Goal: Task Accomplishment & Management: Complete application form

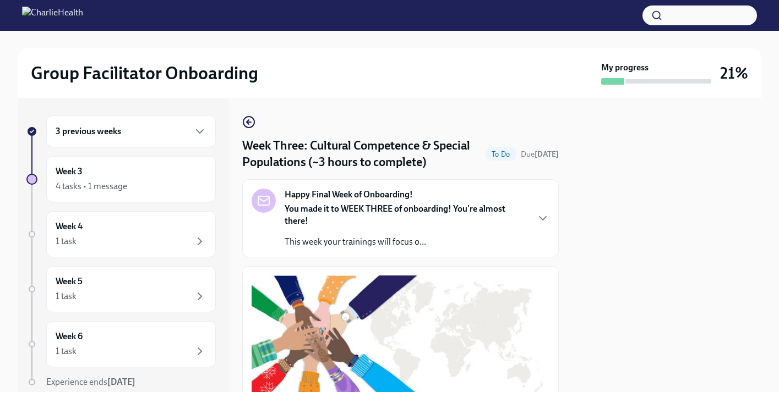
click at [146, 137] on div "3 previous weeks" at bounding box center [131, 131] width 151 height 13
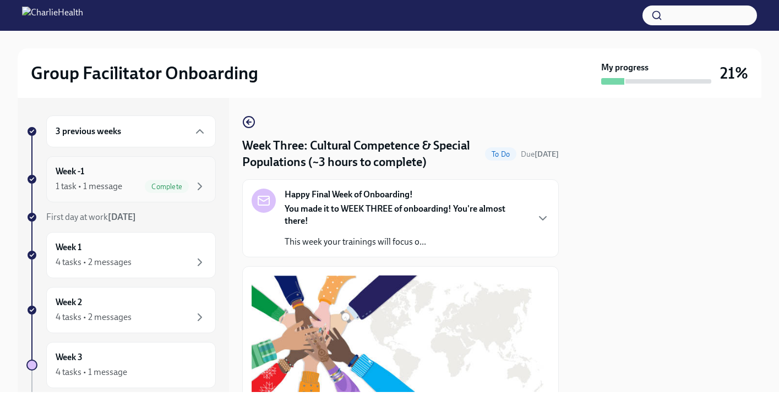
click at [126, 192] on div "1 task • 1 message Complete" at bounding box center [131, 186] width 151 height 13
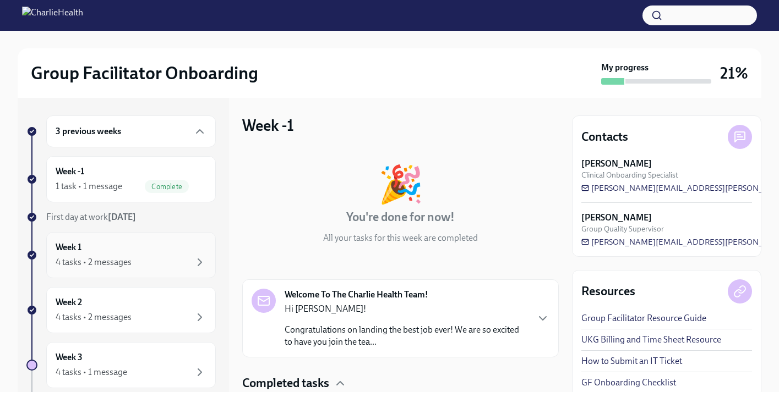
click at [134, 257] on div "4 tasks • 2 messages" at bounding box center [131, 262] width 151 height 13
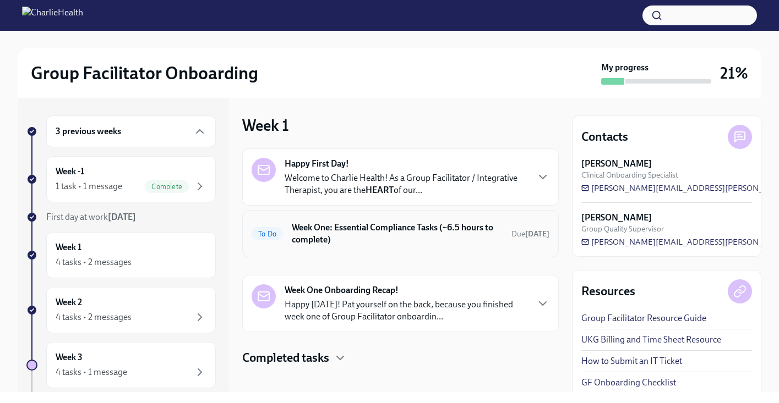
click at [367, 248] on div "To Do Week One: Essential Compliance Tasks (~6.5 hours to complete) Due [DATE]" at bounding box center [401, 234] width 298 height 29
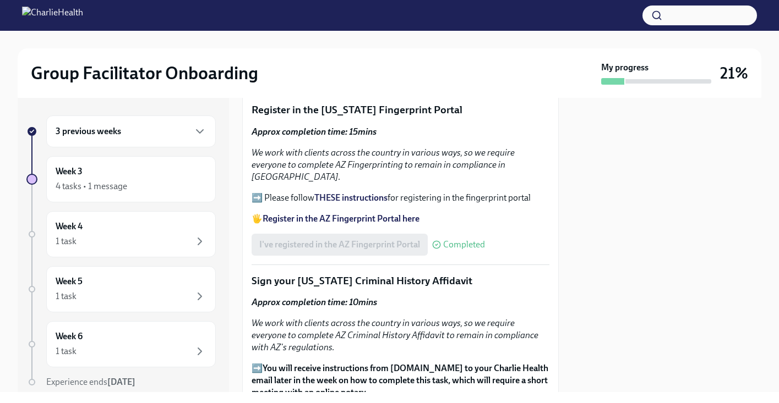
scroll to position [1067, 0]
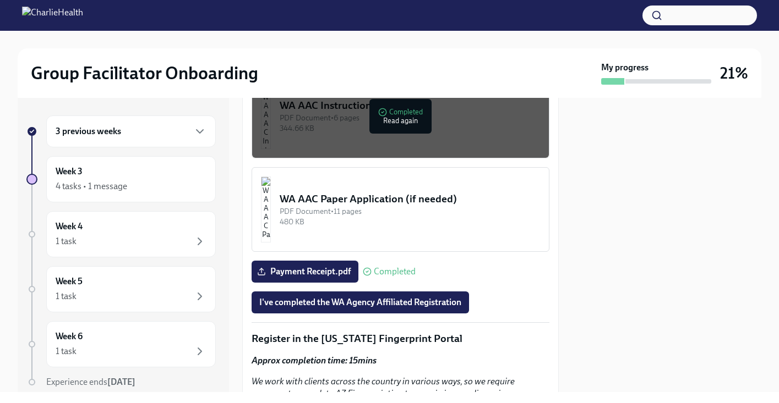
click at [422, 308] on span "I've completed the WA Agency Affiliated Registration" at bounding box center [360, 302] width 202 height 11
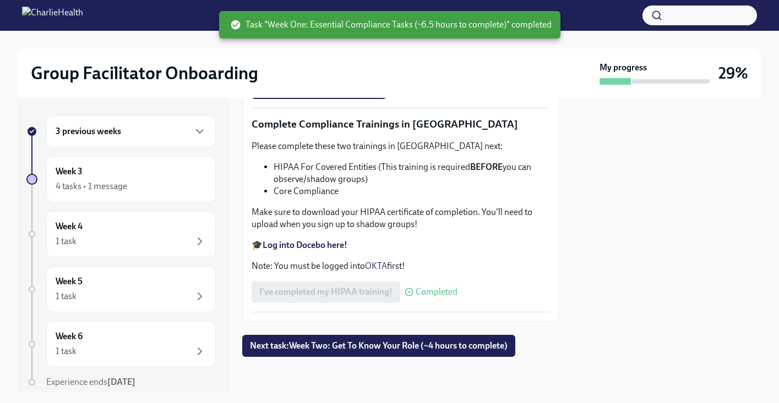
scroll to position [2687, 0]
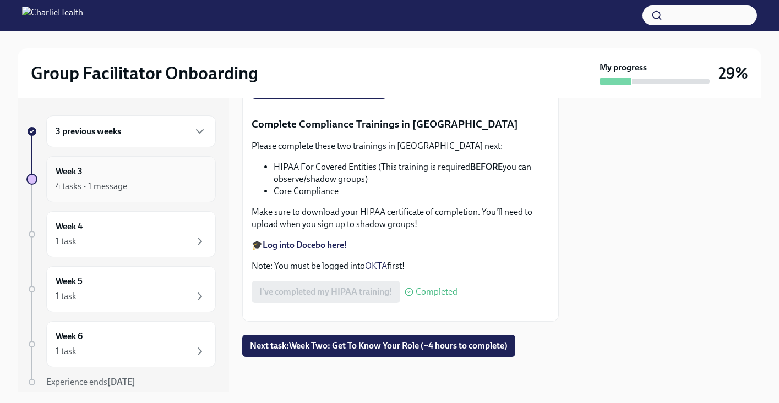
click at [138, 185] on div "4 tasks • 1 message" at bounding box center [131, 186] width 151 height 13
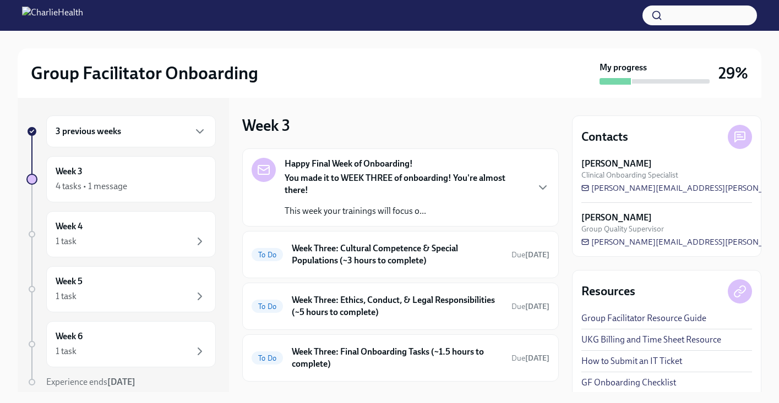
click at [140, 137] on div "3 previous weeks" at bounding box center [131, 131] width 151 height 13
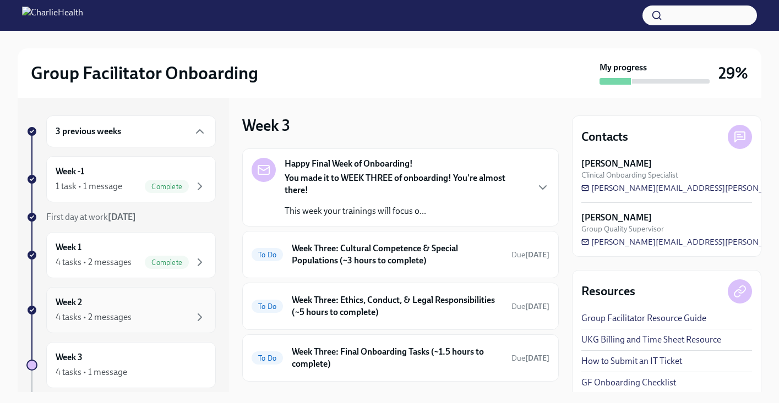
click at [145, 303] on div "Week 2 4 tasks • 2 messages" at bounding box center [131, 311] width 151 height 28
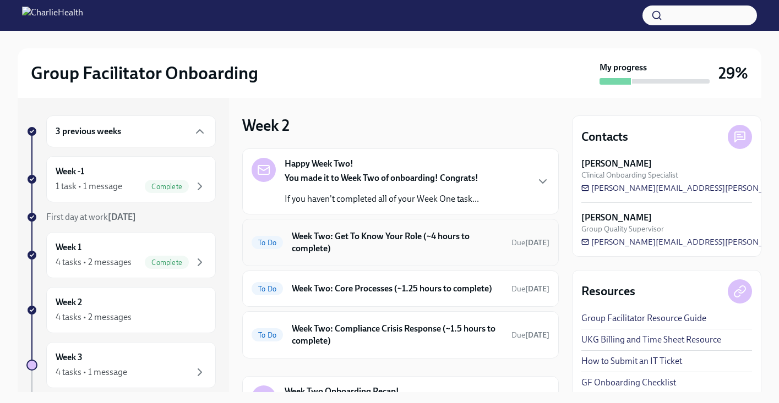
drag, startPoint x: 550, startPoint y: 187, endPoint x: 531, endPoint y: 264, distance: 79.3
click at [544, 261] on div "Happy Week Two! You made it to Week Two of onboarding! Congrats! If you haven't…" at bounding box center [400, 254] width 317 height 210
click at [428, 237] on h6 "Week Two: Get To Know Your Role (~4 hours to complete)" at bounding box center [397, 243] width 211 height 24
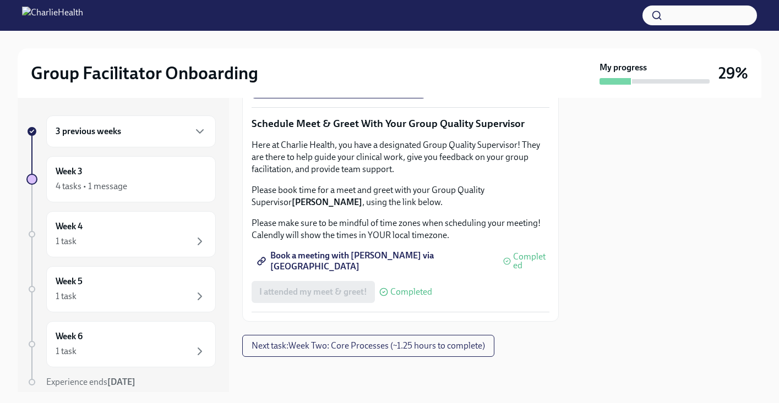
scroll to position [941, 0]
click at [347, 62] on span "Complete this form to schedule your observations" at bounding box center [359, 56] width 200 height 11
click at [383, 347] on span "Next task : Week Two: Core Processes (~1.25 hours to complete)" at bounding box center [368, 346] width 233 height 11
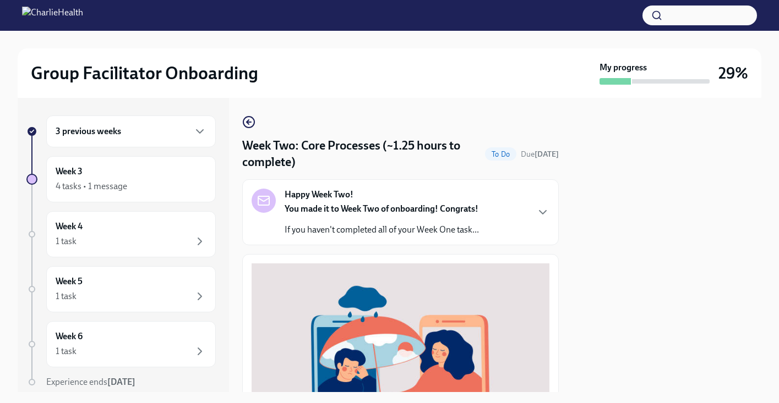
click at [462, 231] on p "If you haven't completed all of your Week One task..." at bounding box center [382, 230] width 194 height 12
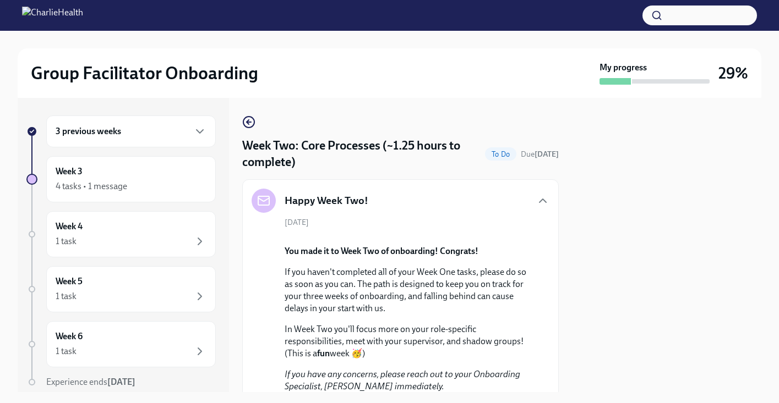
click at [144, 139] on div "3 previous weeks" at bounding box center [131, 132] width 170 height 32
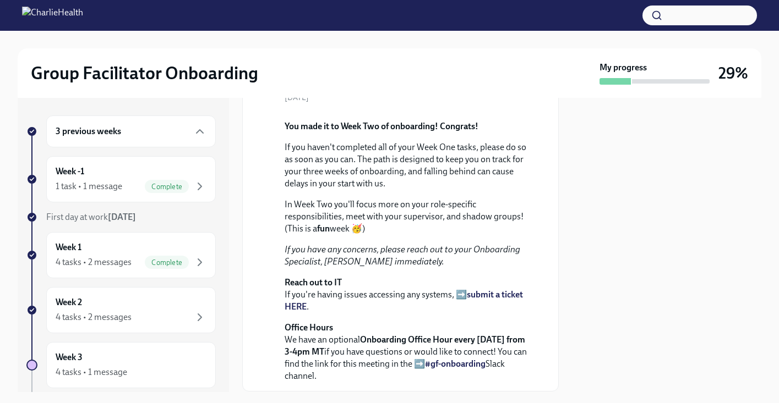
scroll to position [127, 0]
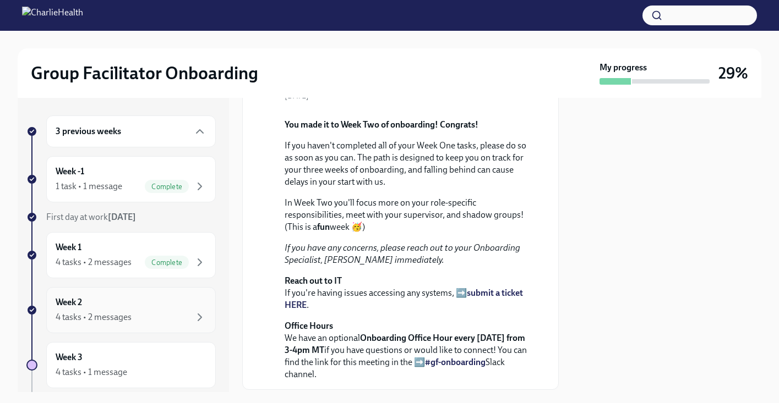
click at [103, 318] on div "4 tasks • 2 messages" at bounding box center [94, 318] width 76 height 12
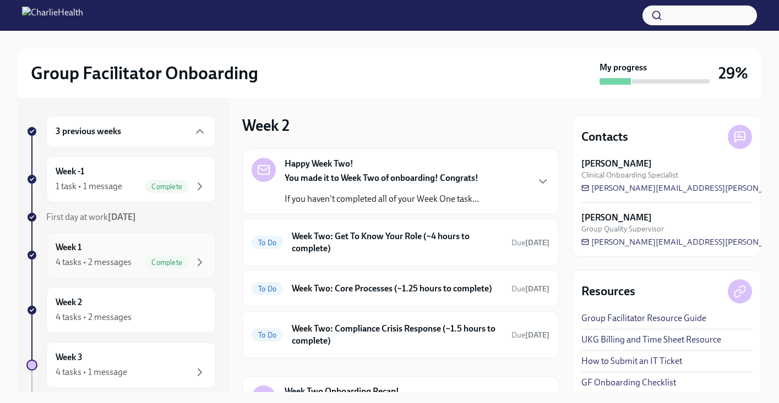
click at [111, 248] on div "Week 1 4 tasks • 2 messages Complete" at bounding box center [131, 256] width 151 height 28
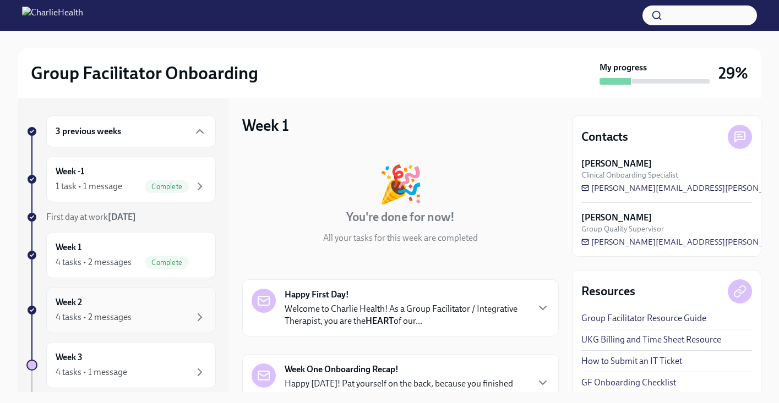
click at [93, 303] on div "Week 2 4 tasks • 2 messages" at bounding box center [131, 311] width 151 height 28
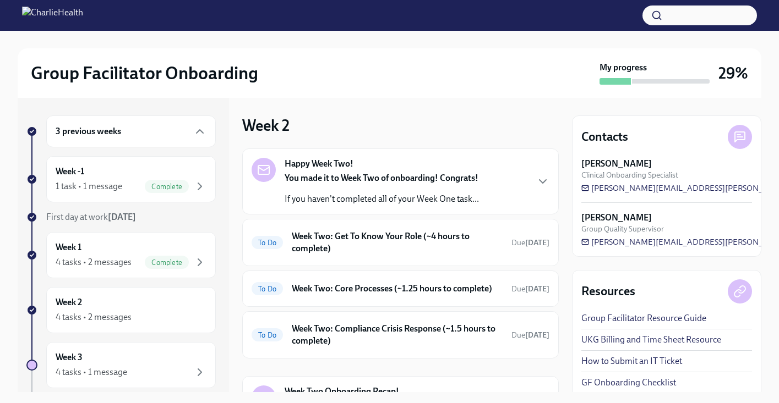
click at [423, 174] on strong "You made it to Week Two of onboarding! Congrats!" at bounding box center [382, 178] width 194 height 10
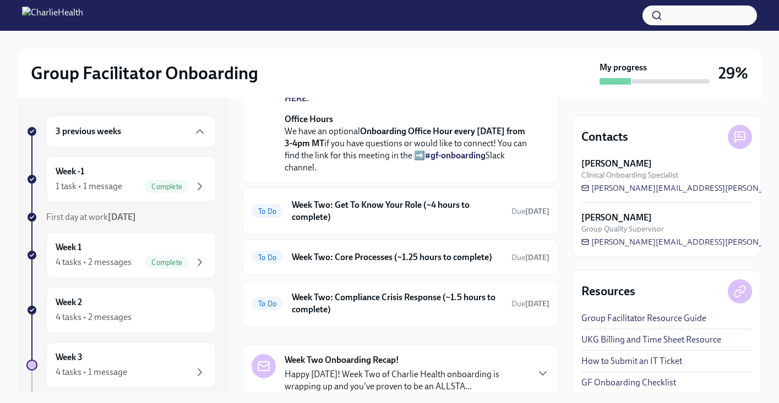
scroll to position [429, 0]
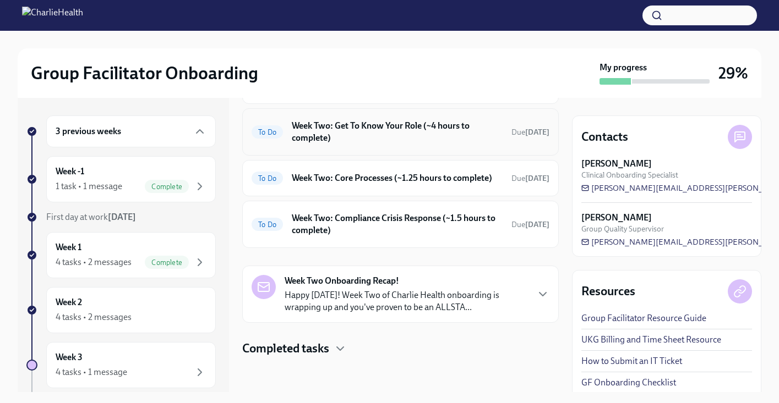
click at [460, 144] on h6 "Week Two: Get To Know Your Role (~4 hours to complete)" at bounding box center [397, 132] width 211 height 24
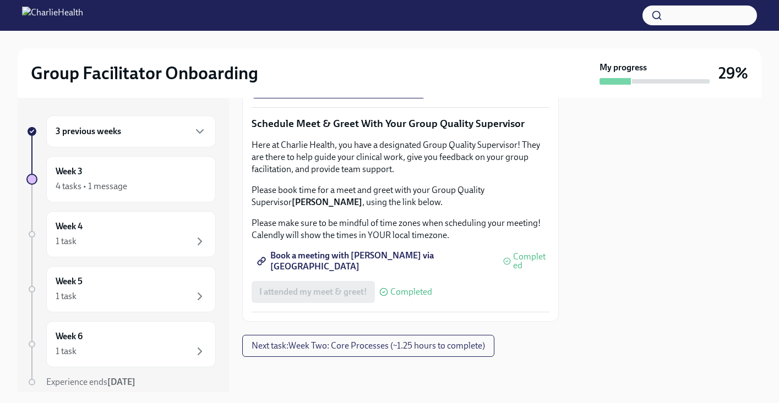
scroll to position [1083, 0]
click at [400, 99] on button "I attended TWO group observation hours!" at bounding box center [339, 88] width 174 height 22
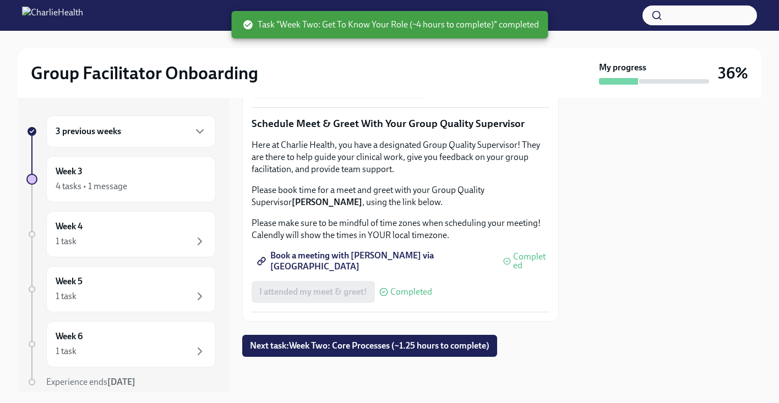
scroll to position [1125, 0]
click at [361, 349] on span "Next task : Week Two: Core Processes (~1.25 hours to complete)" at bounding box center [369, 346] width 239 height 11
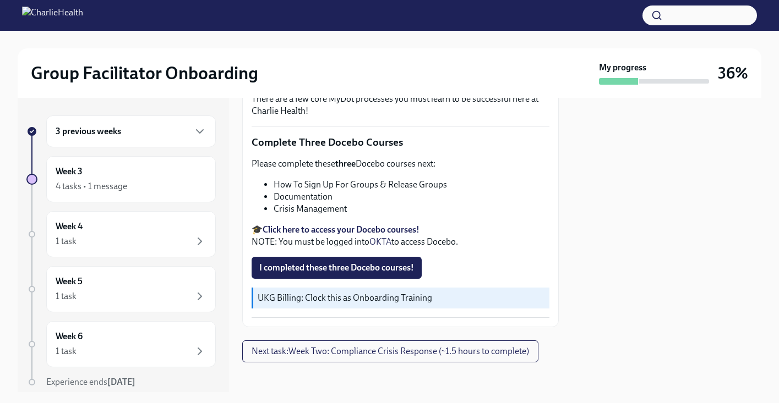
click at [129, 134] on div "3 previous weeks" at bounding box center [131, 131] width 151 height 13
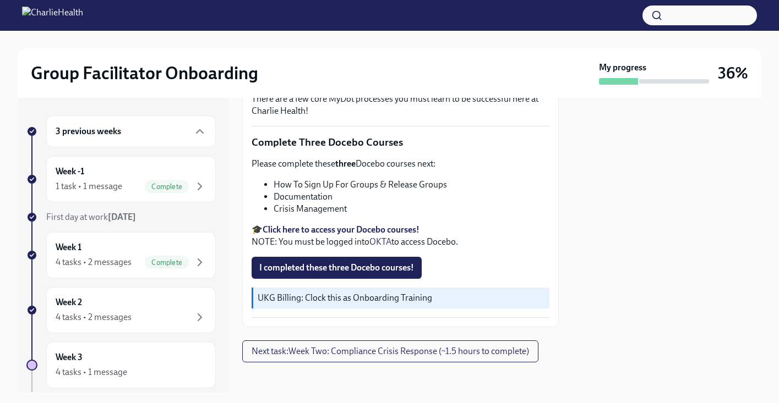
click at [129, 134] on div "3 previous weeks" at bounding box center [131, 131] width 151 height 13
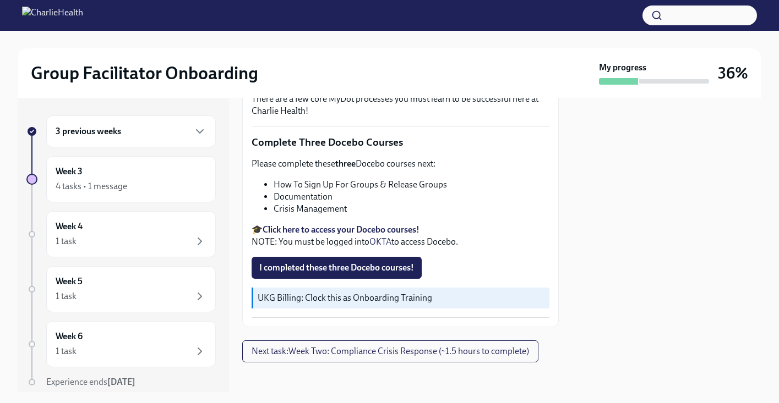
click at [132, 132] on div "3 previous weeks" at bounding box center [131, 131] width 151 height 13
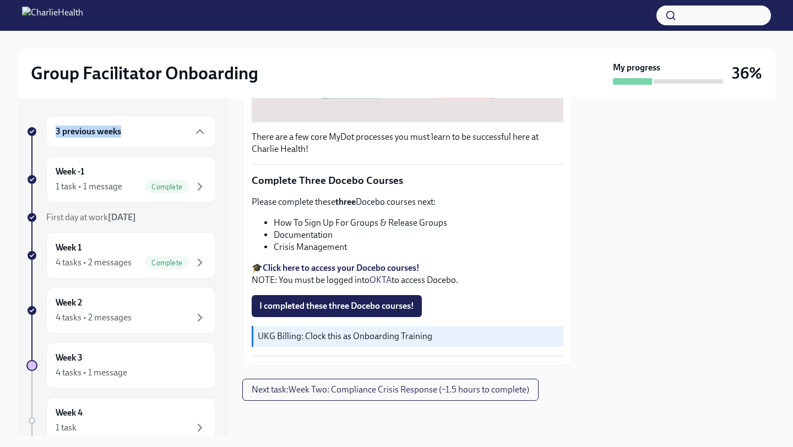
scroll to position [344, 0]
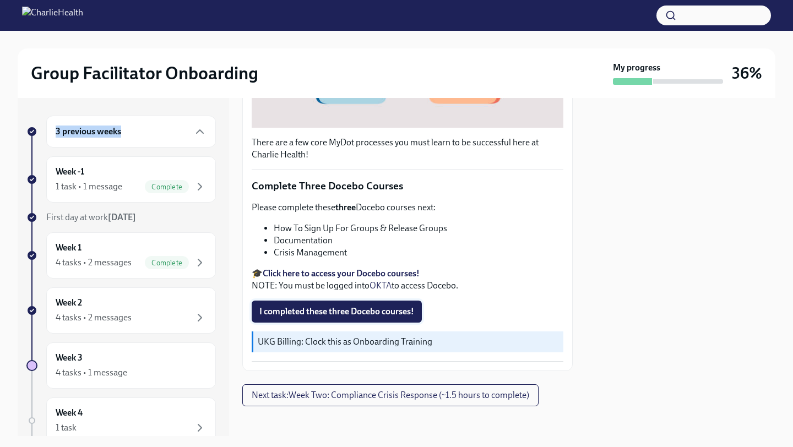
click at [342, 309] on span "I completed these three Docebo courses!" at bounding box center [336, 311] width 155 height 11
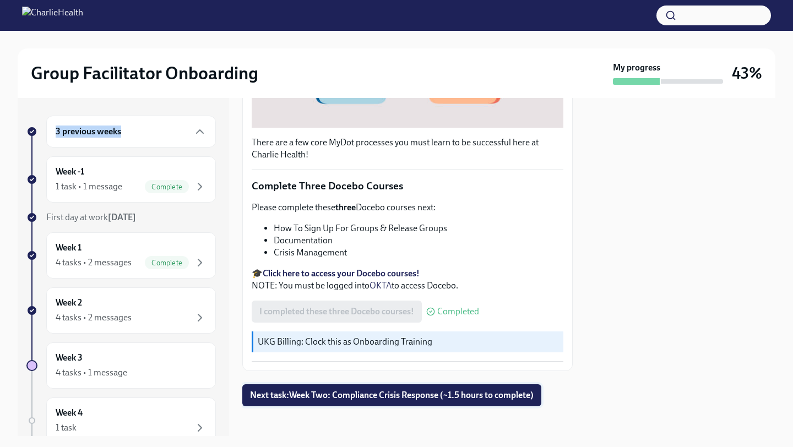
click at [493, 395] on span "Next task : Week Two: Compliance Crisis Response (~1.5 hours to complete)" at bounding box center [391, 395] width 283 height 11
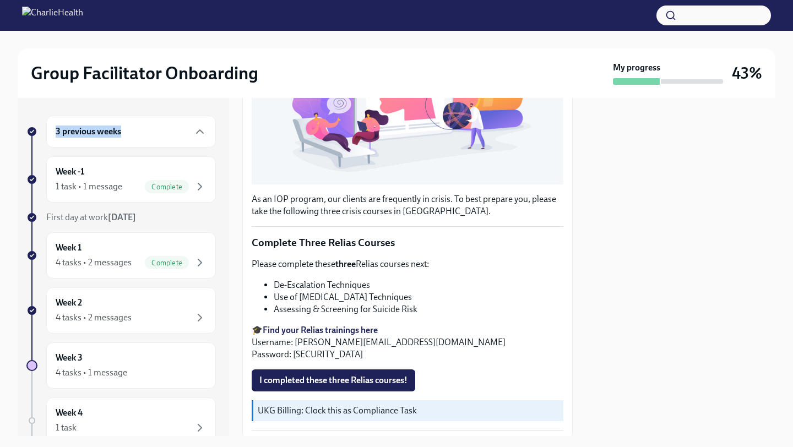
scroll to position [344, 0]
